Goal: Complete application form: Complete application form

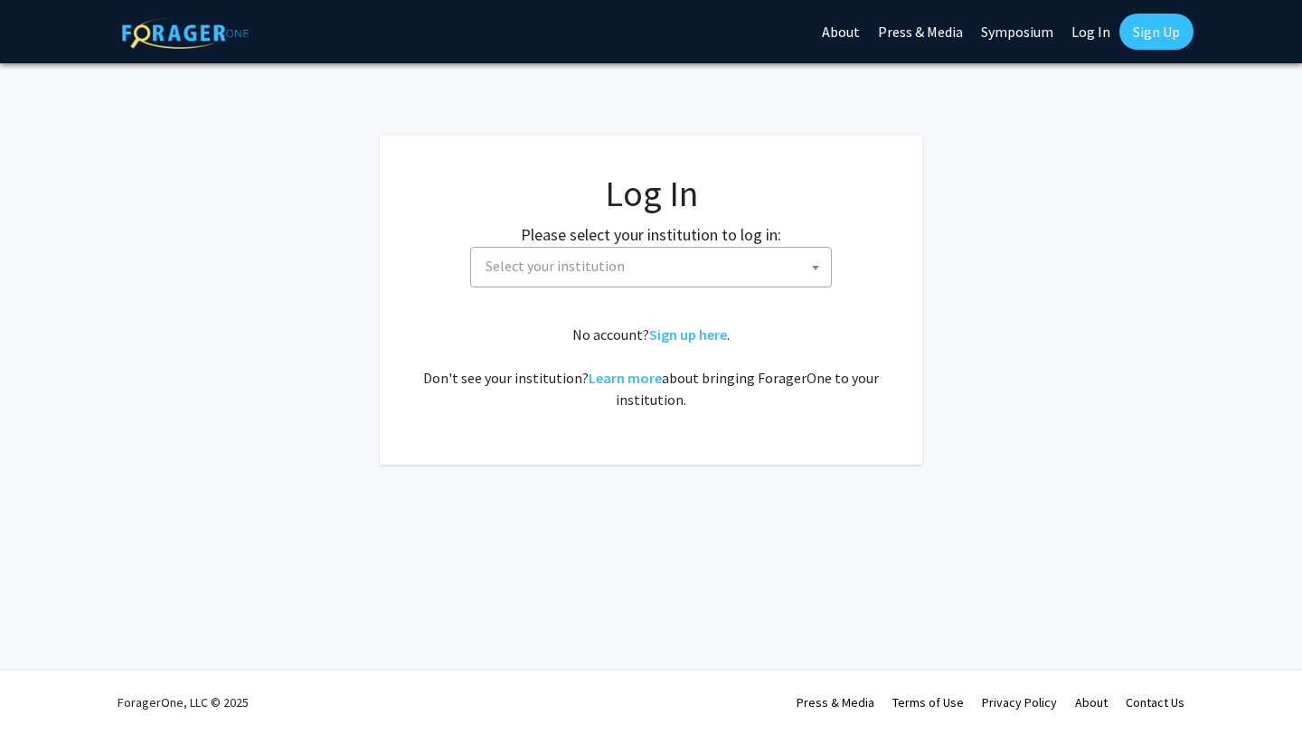
select select
click at [625, 269] on span "Select your institution" at bounding box center [654, 266] width 353 height 37
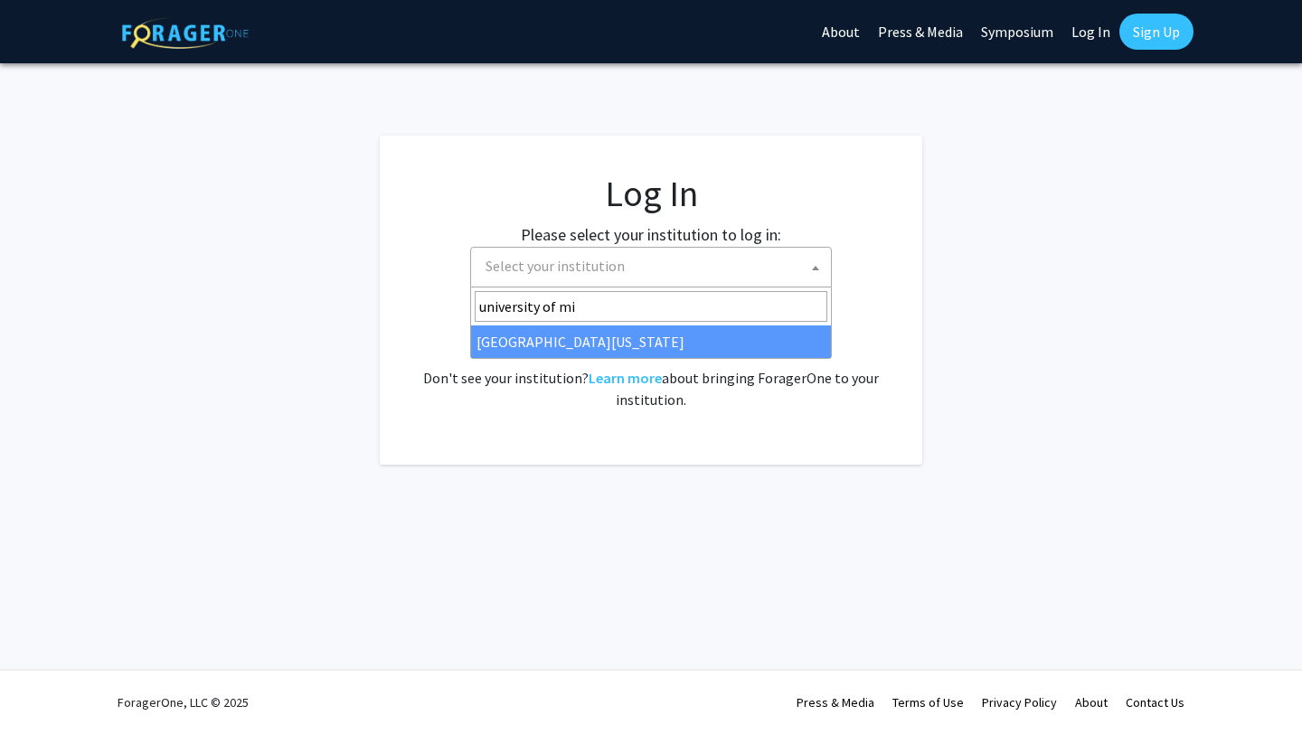
type input "university of mi"
select select "33"
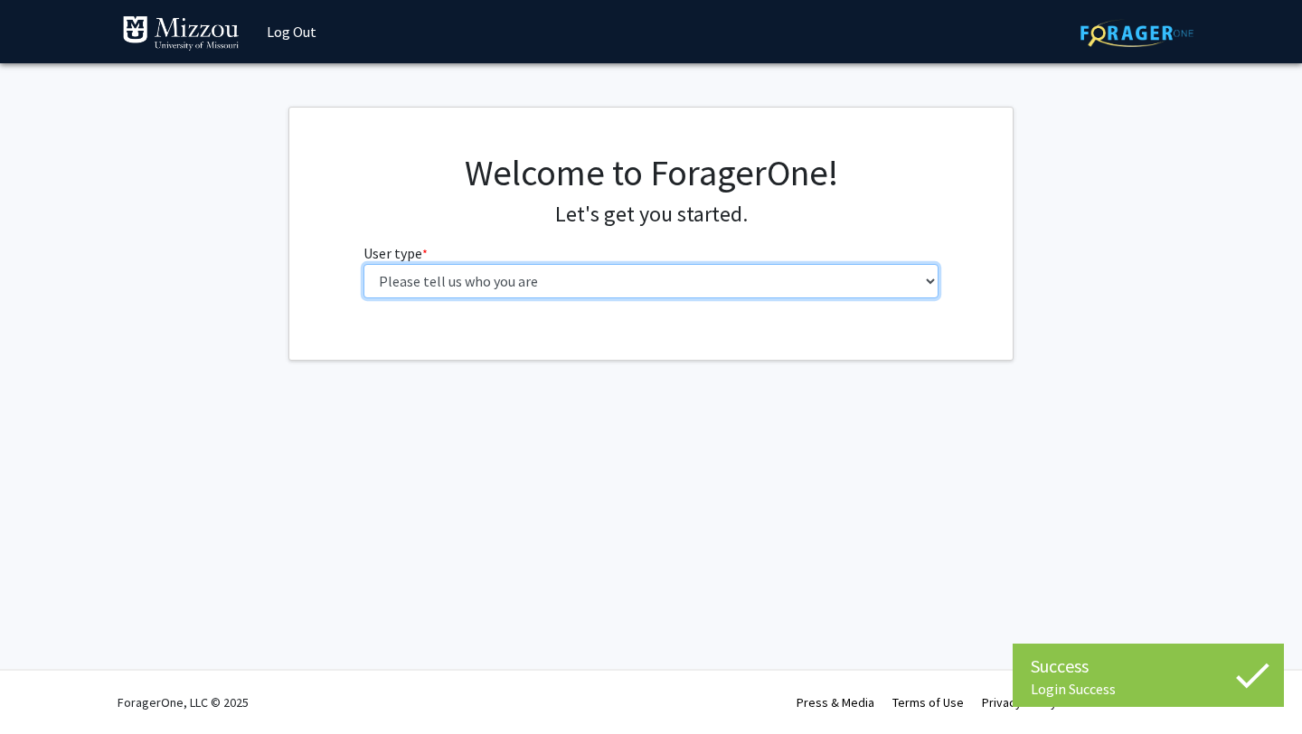
click at [562, 285] on select "Please tell us who you are Undergraduate Student Master's Student Doctoral Cand…" at bounding box center [652, 281] width 576 height 34
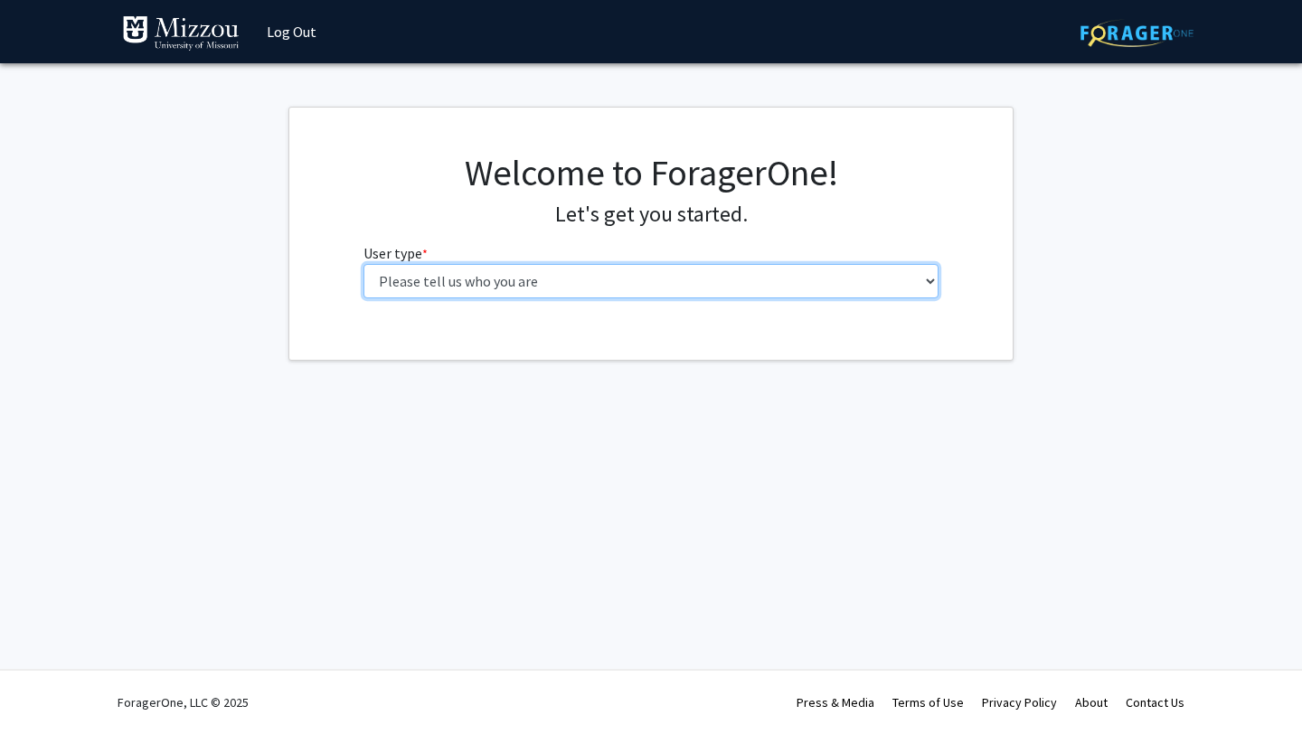
select select "5: faculty"
click at [364, 264] on select "Please tell us who you are Undergraduate Student Master's Student Doctoral Cand…" at bounding box center [652, 281] width 576 height 34
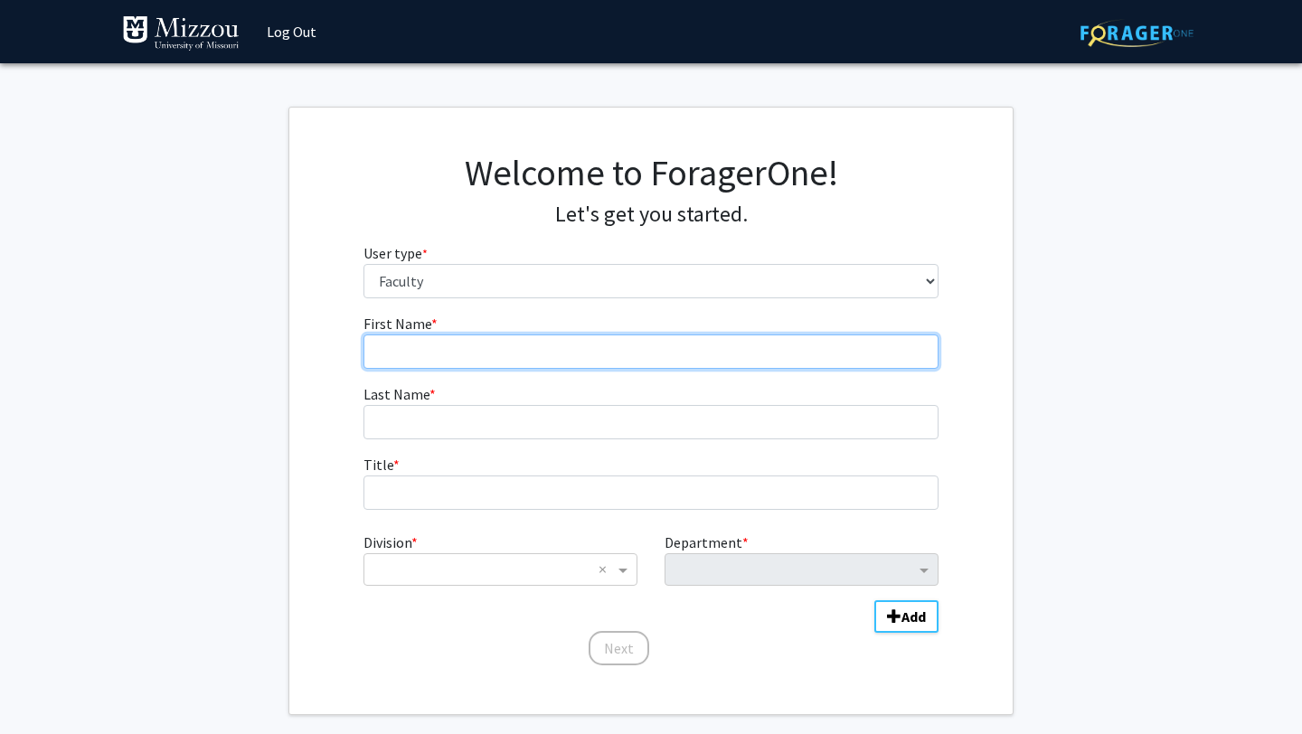
click at [509, 354] on input "First Name * required" at bounding box center [652, 352] width 576 height 34
type input "Brittney"
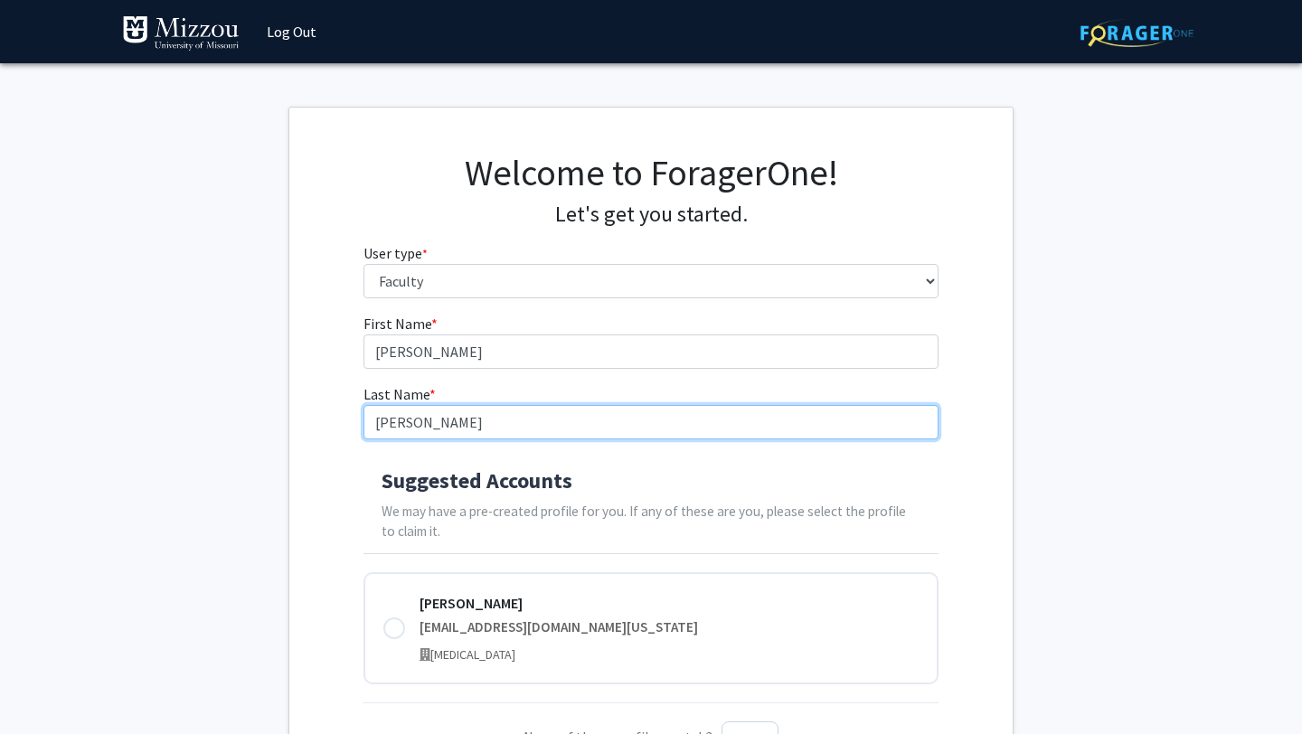
type input "Stevenson"
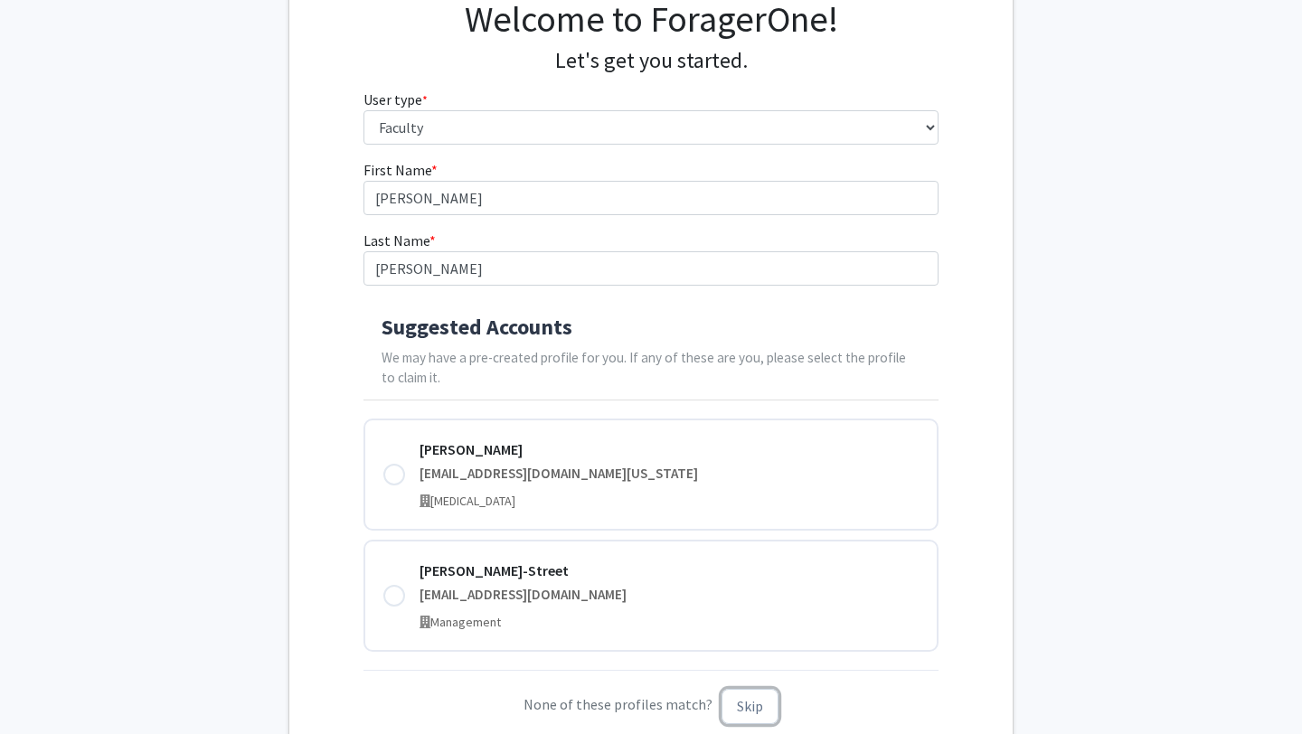
scroll to position [310, 0]
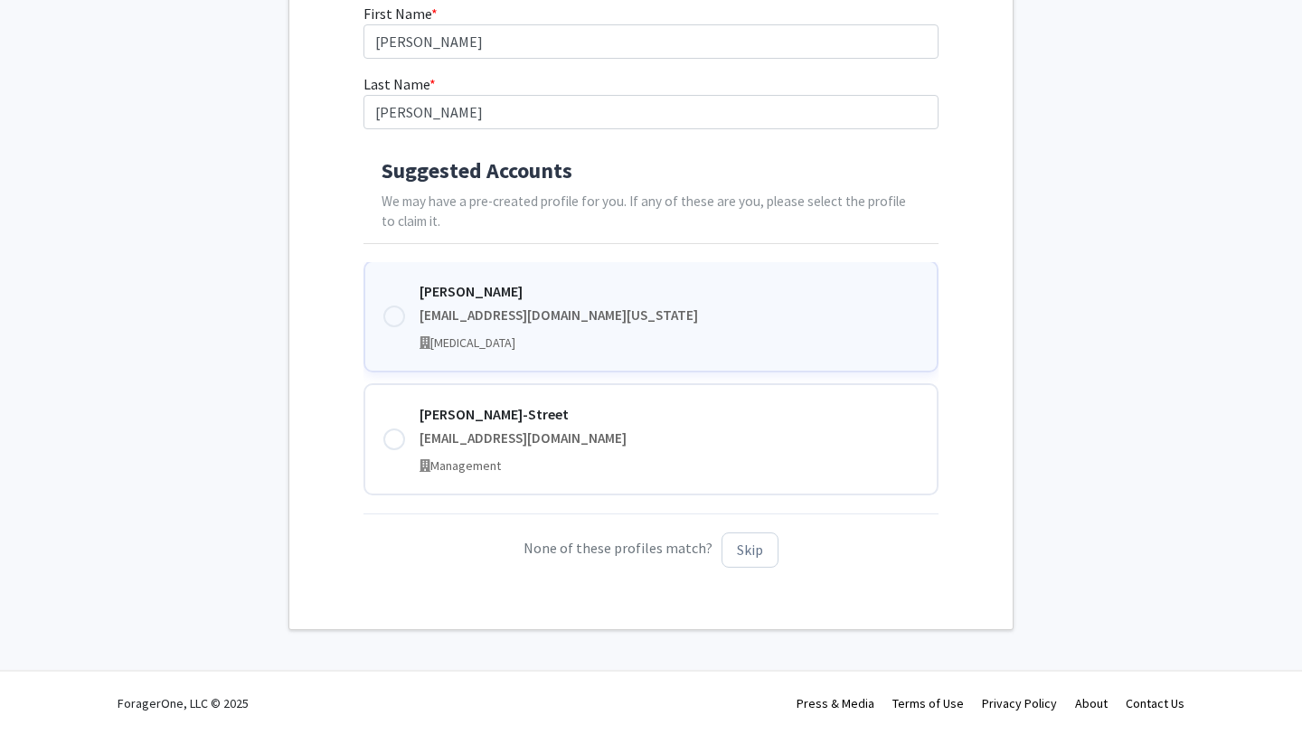
click at [390, 308] on div at bounding box center [394, 317] width 22 height 22
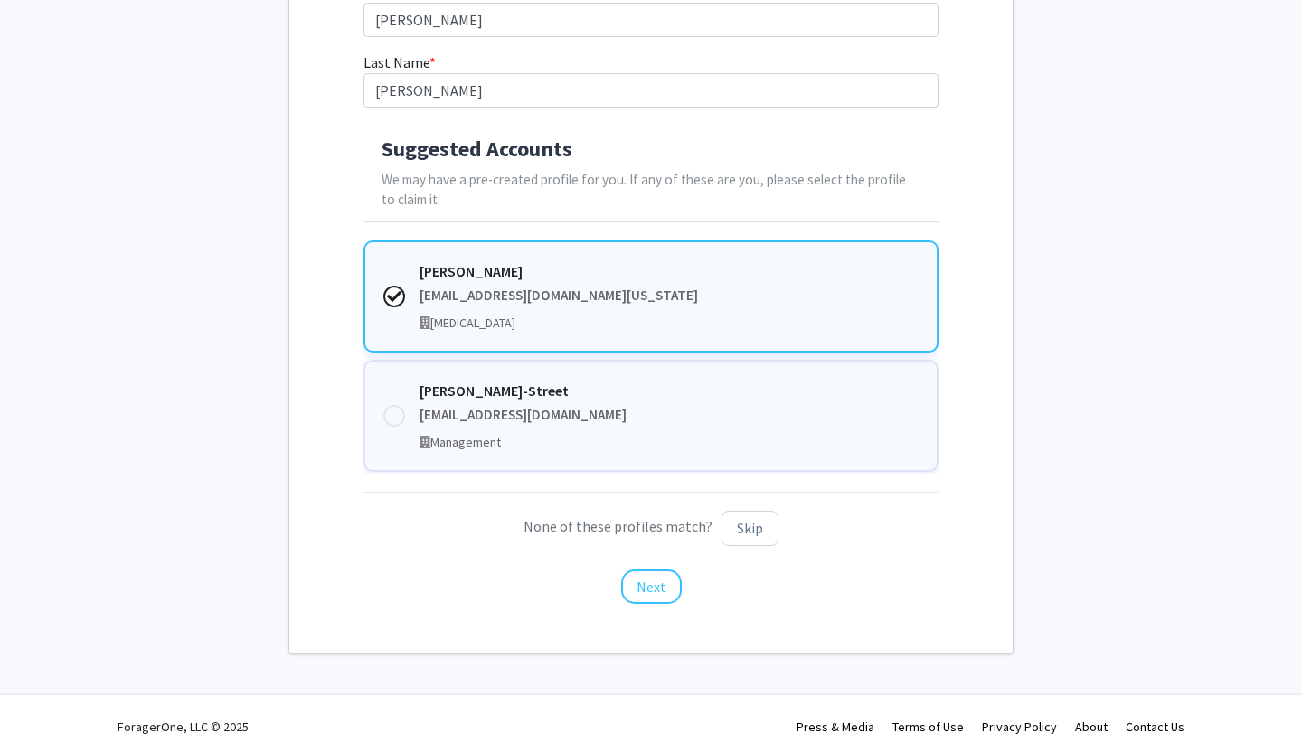
scroll to position [342, 0]
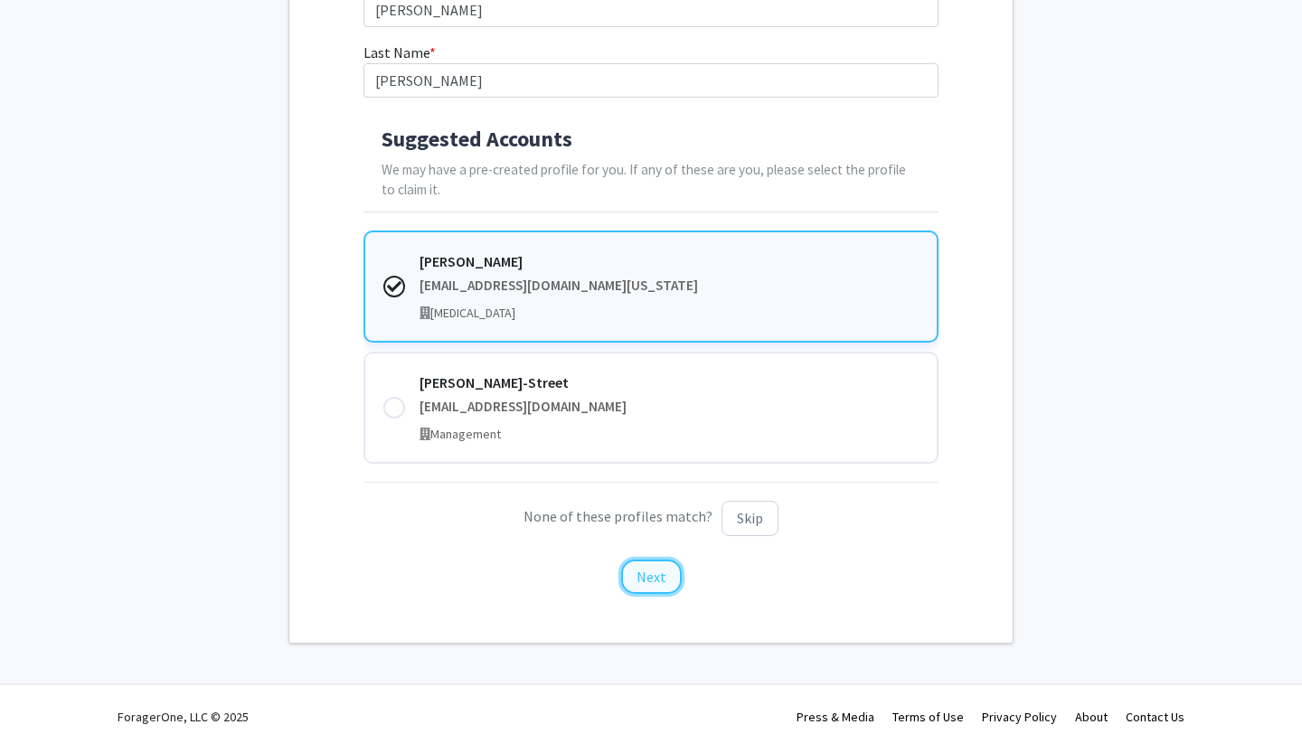
click at [655, 577] on button "Next" at bounding box center [651, 577] width 61 height 34
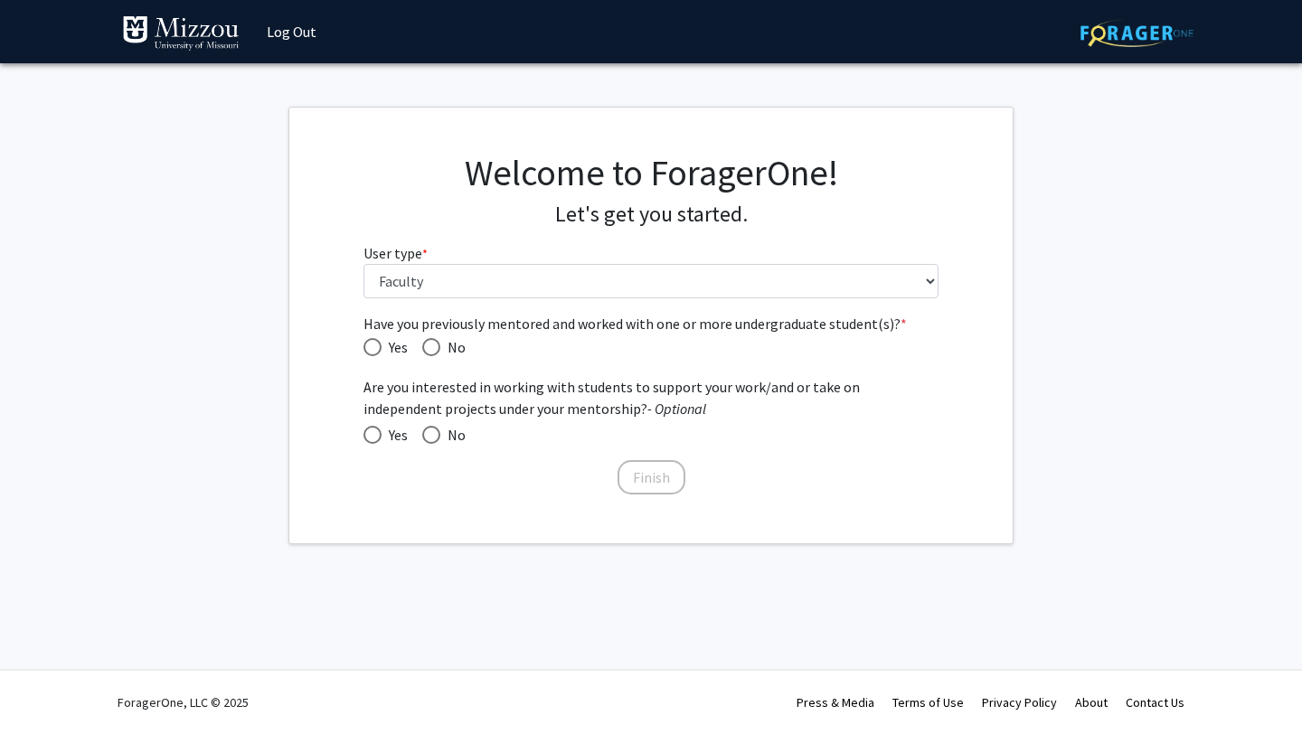
click at [368, 343] on span "Have you previously mentored and worked with one or more undergraduate student(…" at bounding box center [373, 347] width 18 height 18
click at [368, 343] on input "Yes" at bounding box center [373, 347] width 18 height 18
radio input "true"
click at [377, 434] on span at bounding box center [373, 435] width 18 height 18
click at [377, 434] on input "Yes" at bounding box center [373, 435] width 18 height 18
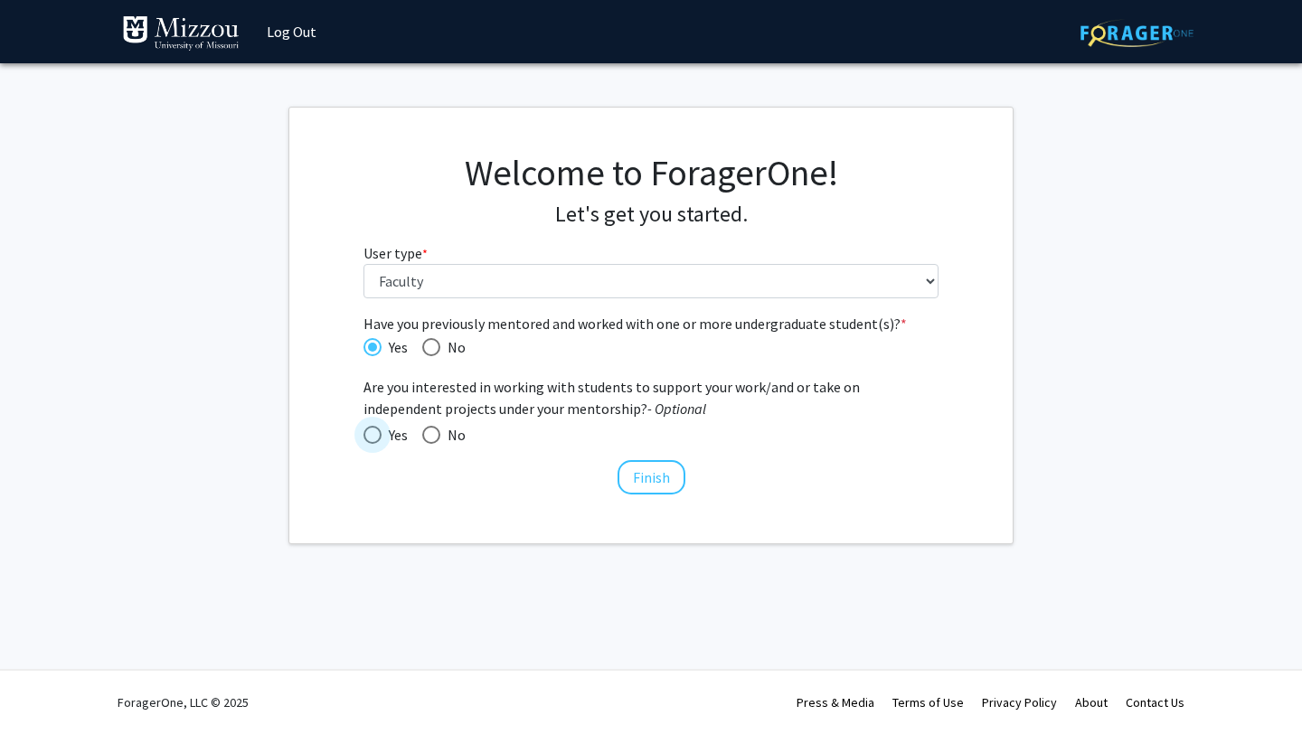
radio input "true"
click at [656, 471] on button "Finish" at bounding box center [652, 477] width 68 height 34
